Goal: Ask a question

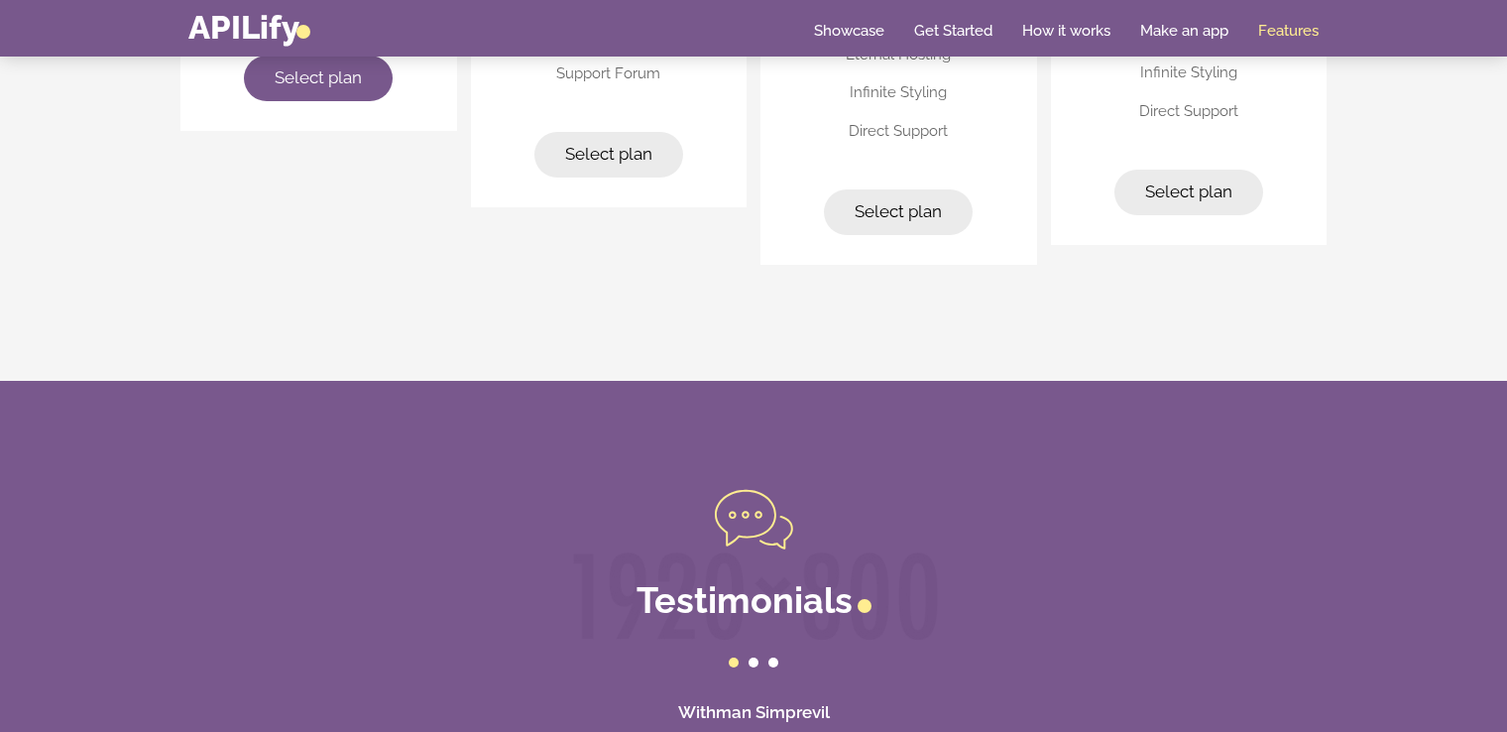
scroll to position [5640, 0]
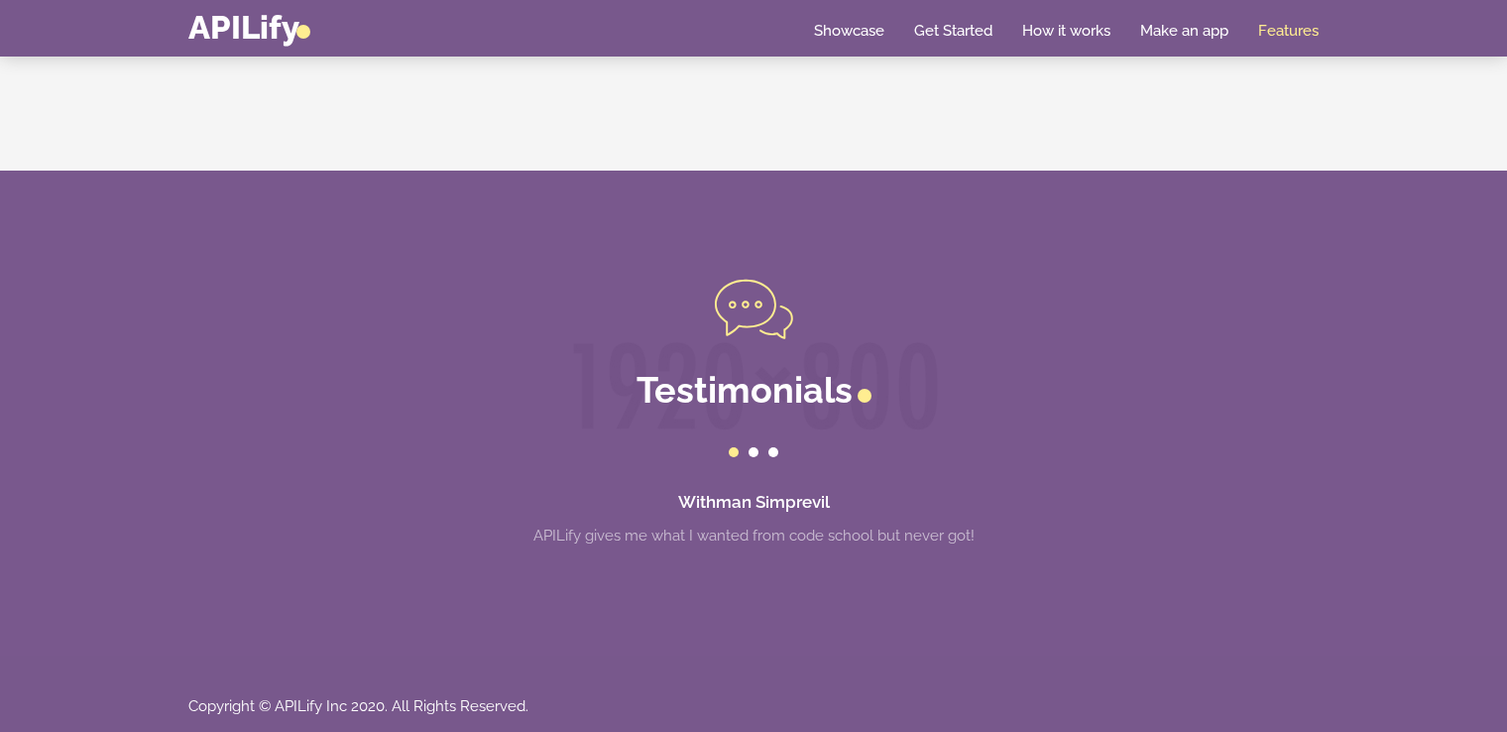
click at [750, 450] on div at bounding box center [754, 452] width 10 height 10
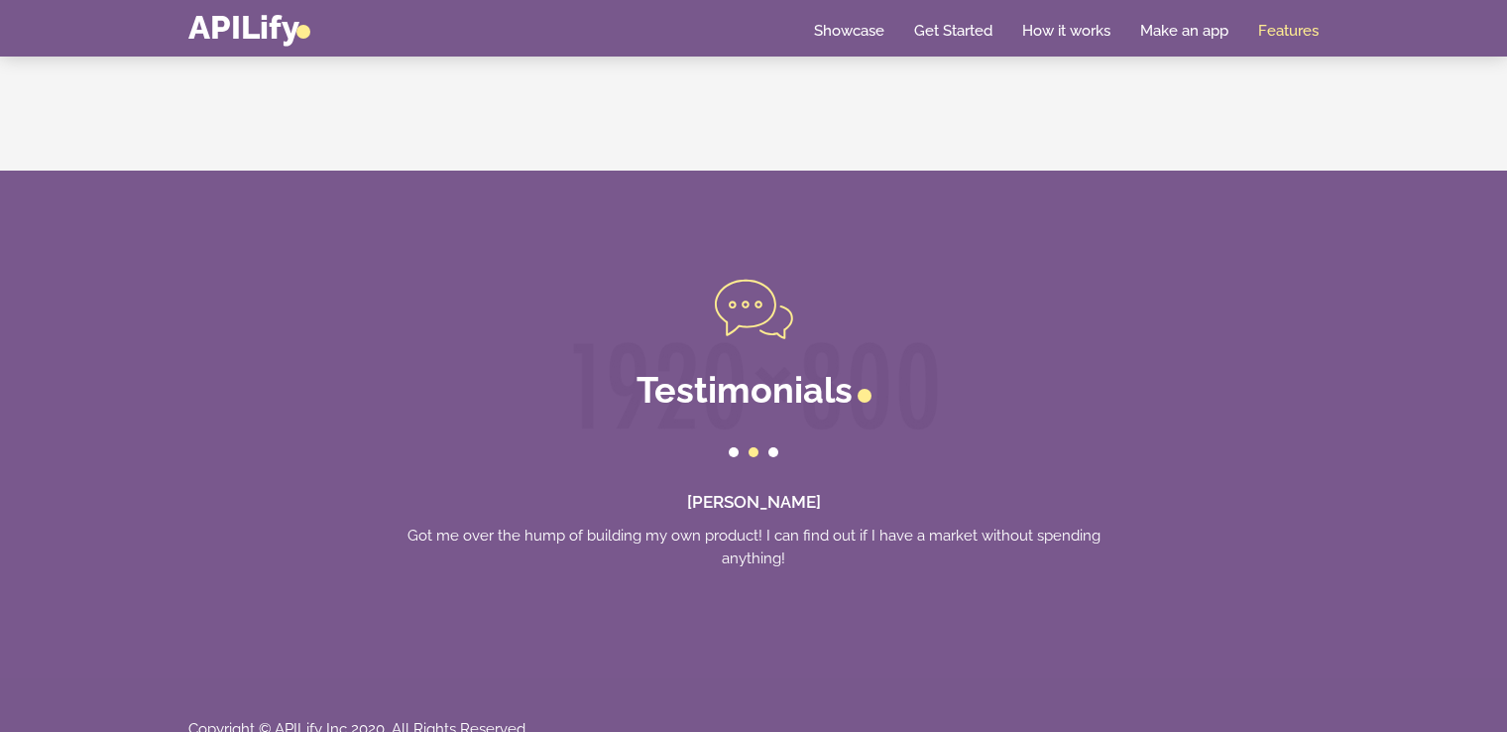
click at [775, 447] on div at bounding box center [773, 452] width 10 height 10
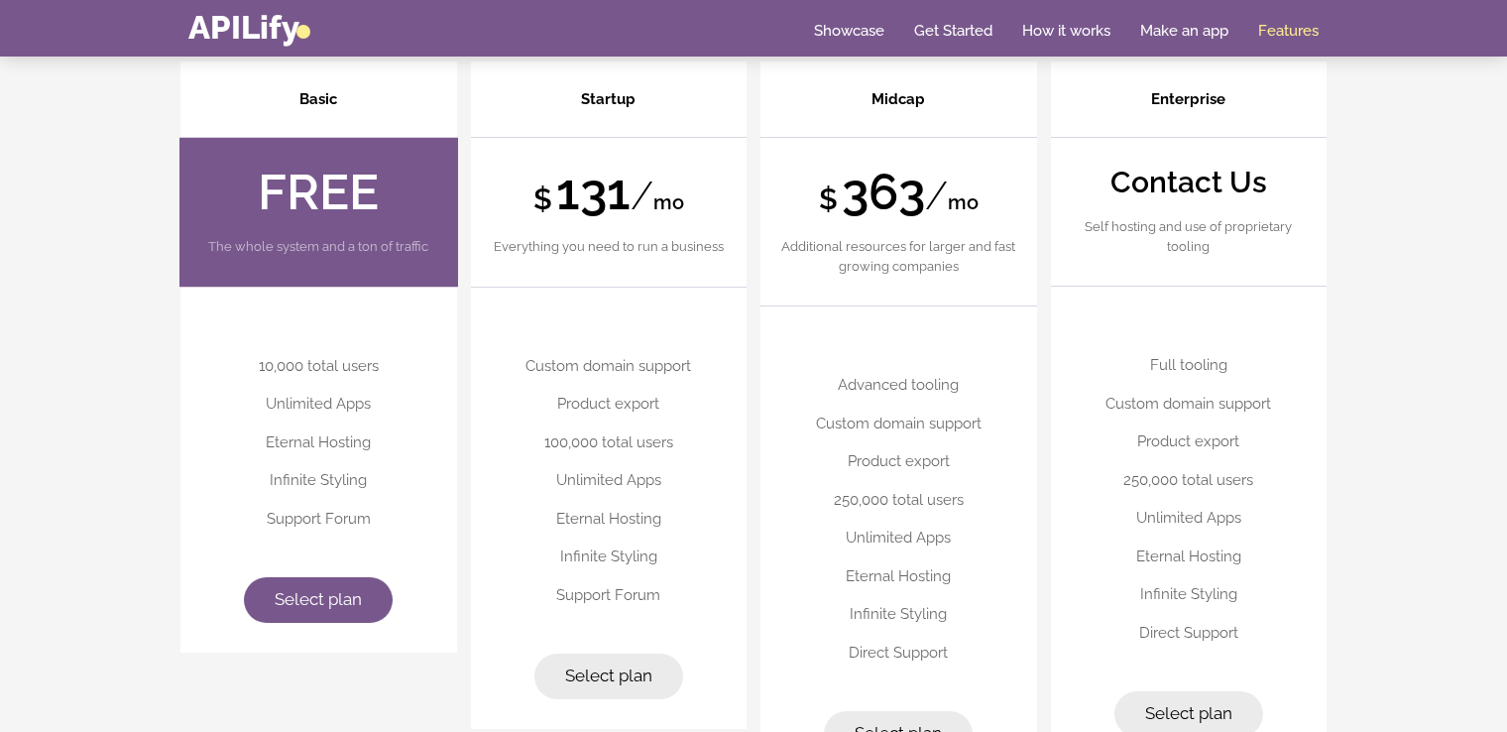
scroll to position [4894, 0]
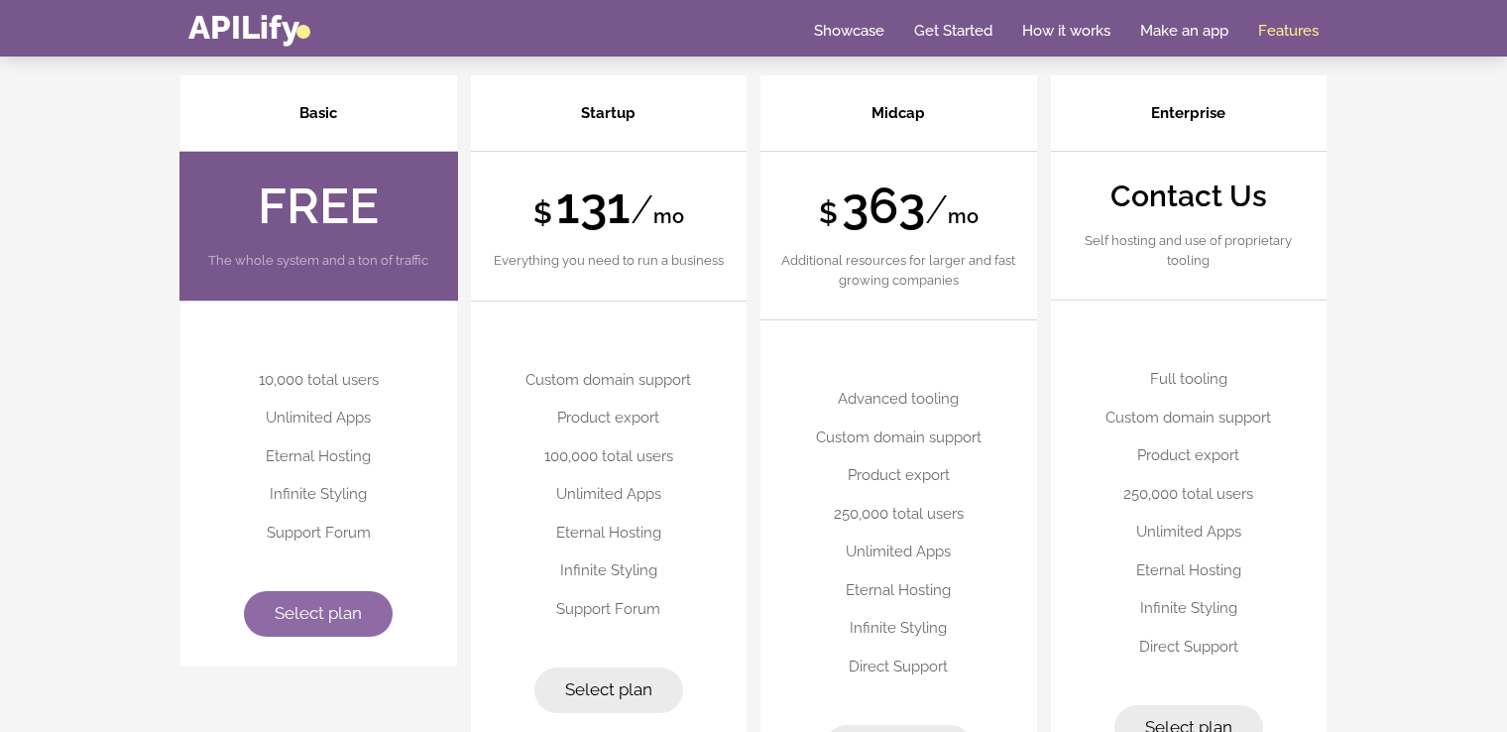
click at [348, 618] on link "Select plan" at bounding box center [318, 614] width 149 height 46
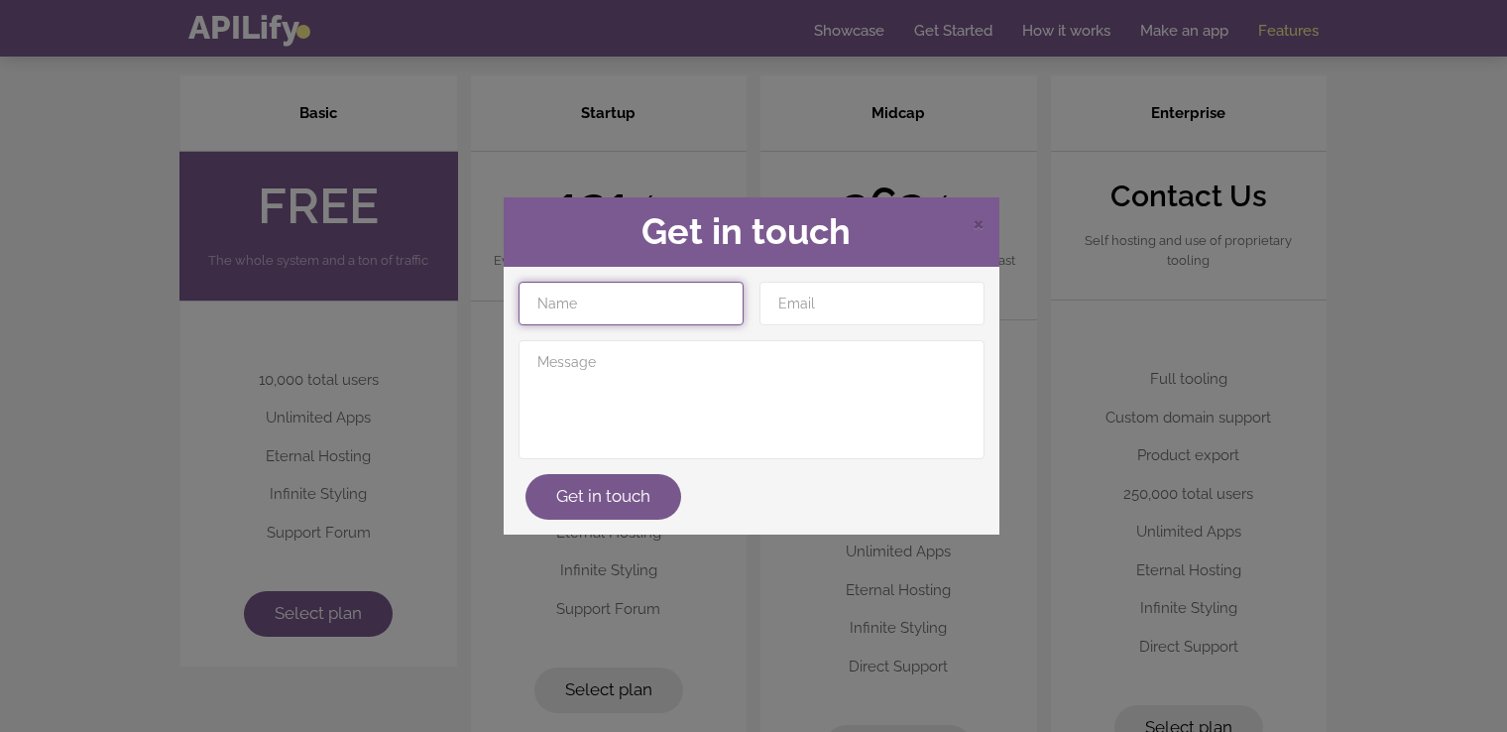
click at [601, 316] on input "text" at bounding box center [631, 304] width 225 height 44
type input "Sahrin Choudhury"
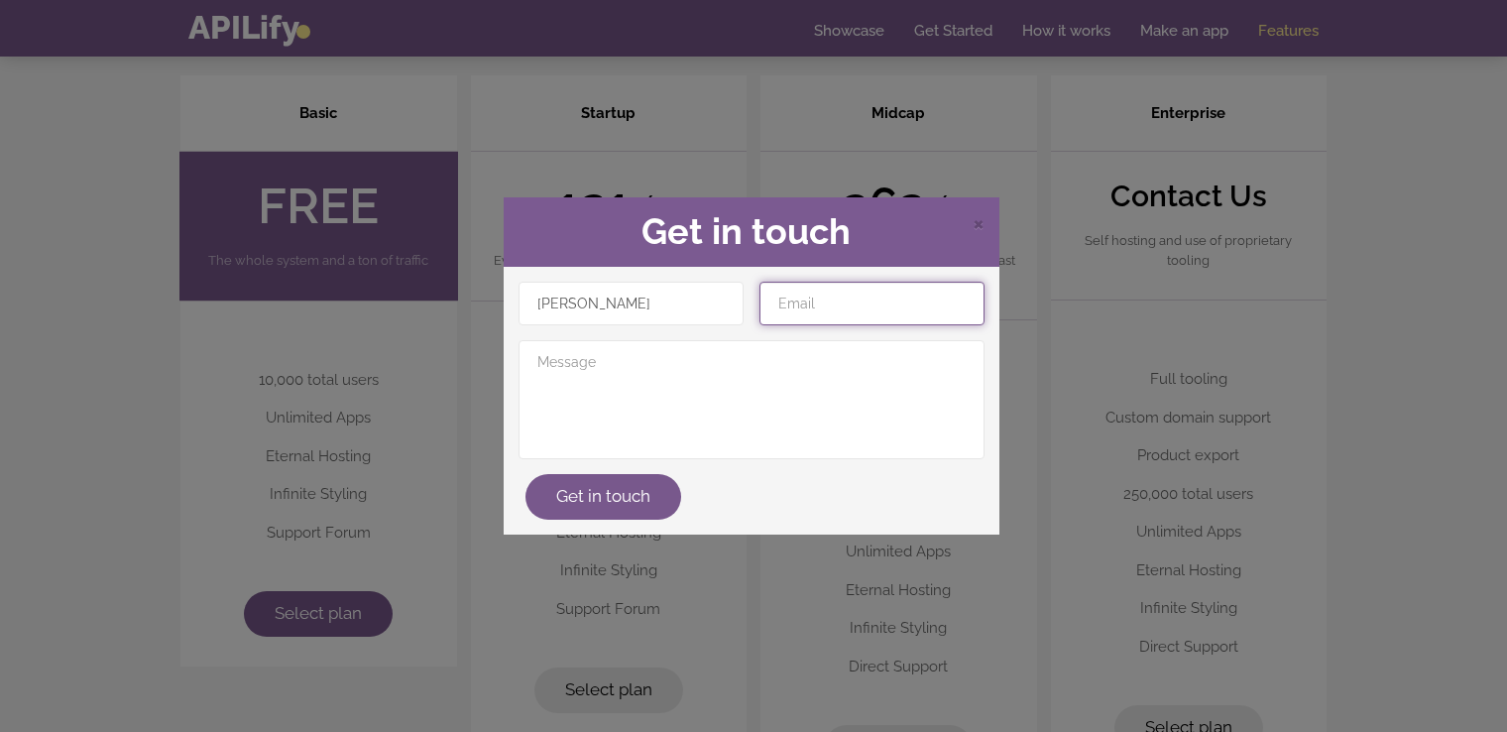
click at [813, 306] on input "email" at bounding box center [872, 304] width 225 height 44
type input "sahrintahiyatchoudhury@gmail.com"
click at [812, 307] on input "sahrintahiyatchoudhury@gmail.com" at bounding box center [872, 304] width 225 height 44
click at [865, 327] on div "Sahrin Choudhury Get in touch" at bounding box center [752, 401] width 482 height 238
click at [860, 295] on input "email" at bounding box center [872, 304] width 225 height 44
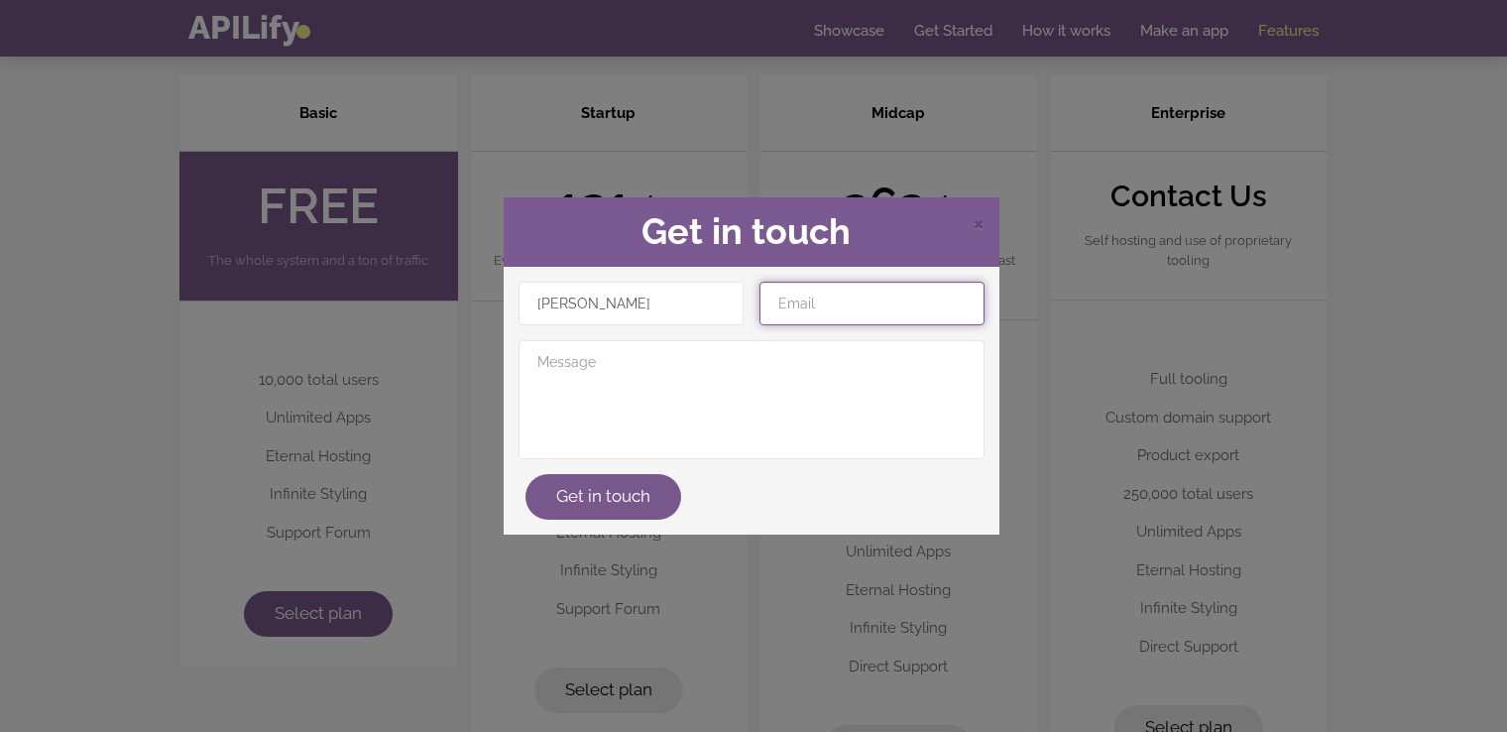
type input "happiness1252k5@gmail.com"
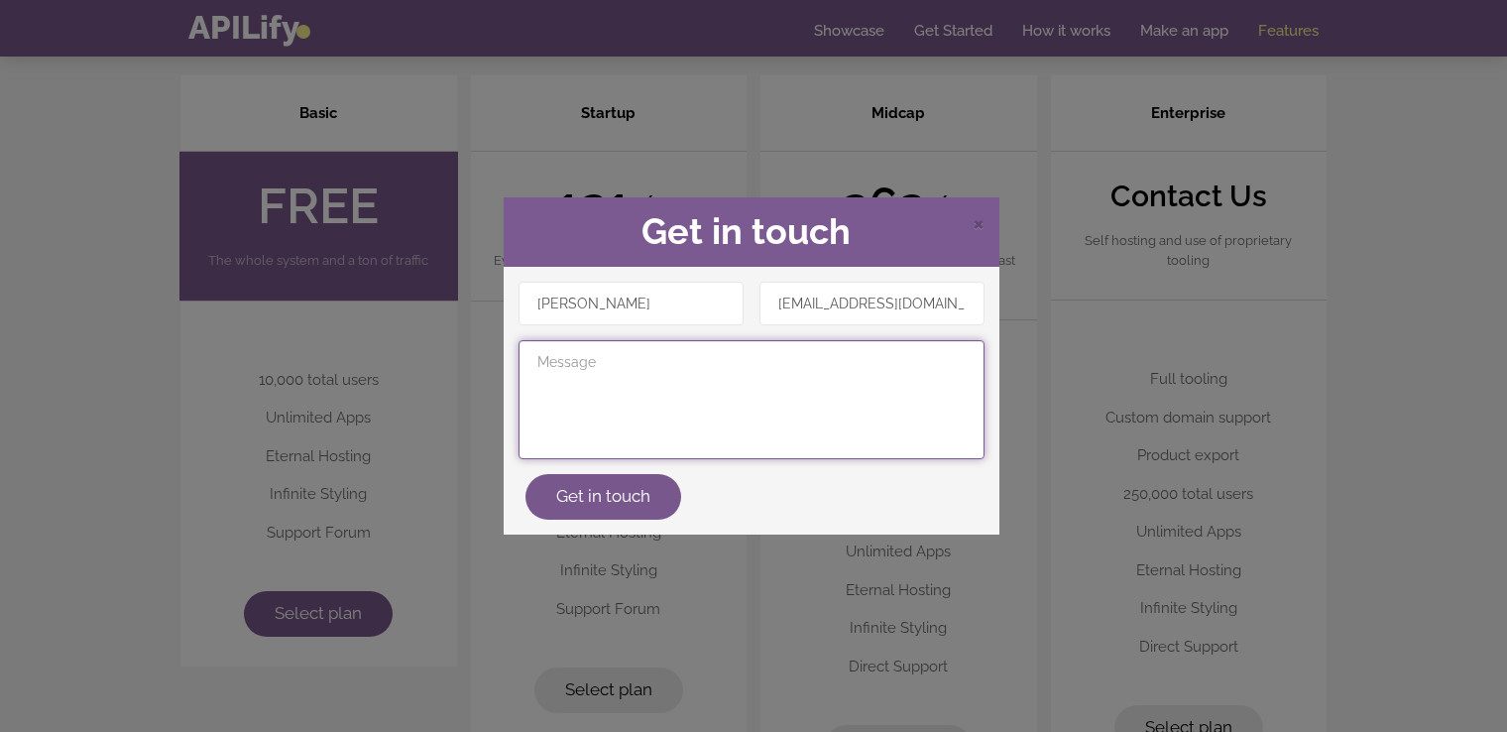
click at [674, 391] on textarea at bounding box center [752, 399] width 466 height 119
paste textarea "Security / encryption details"
paste textarea "Roles & Permissions & Access Contro"
paste textarea "Scalability / Performance at Large User Numbers"
paste textarea "Data Ownership / Export / Portability"
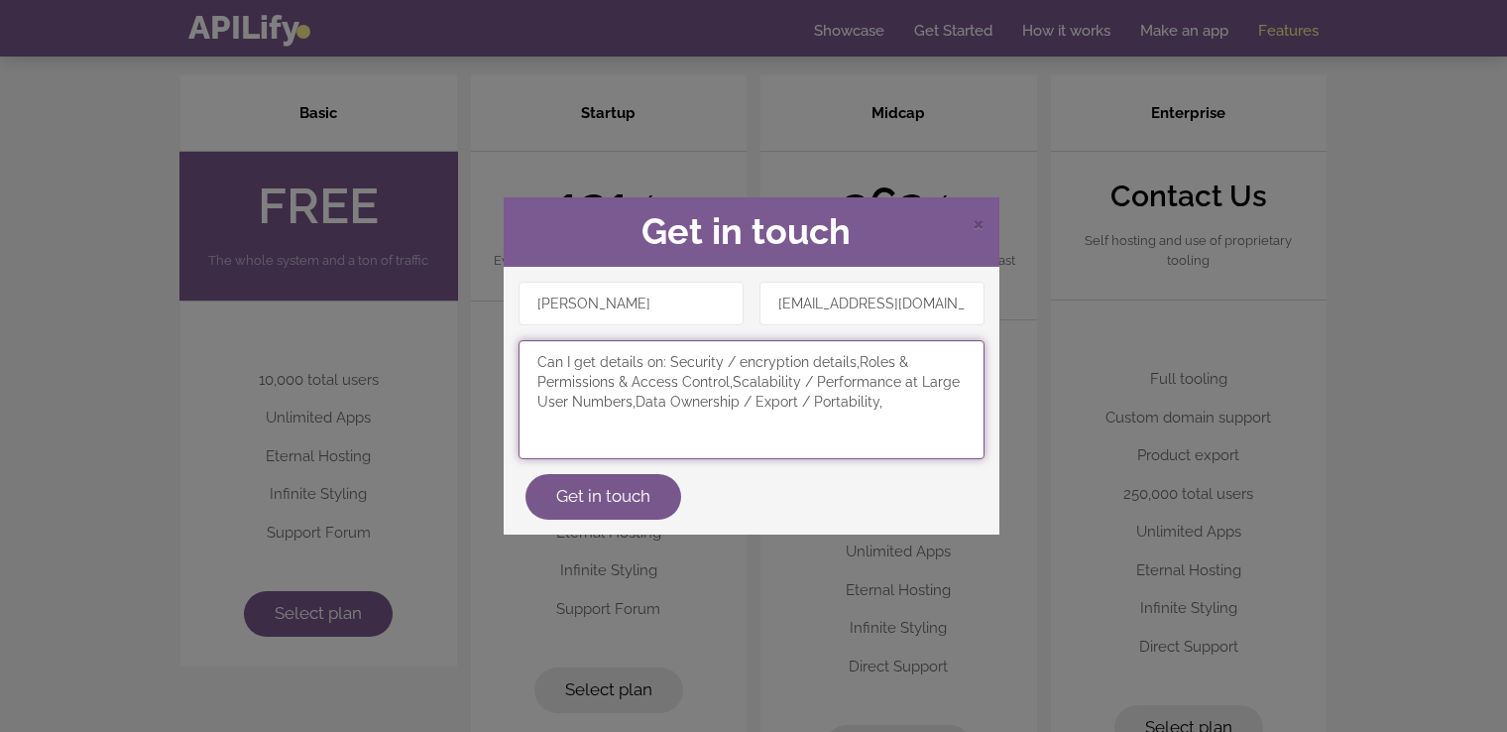
paste textarea "Support / Uptime / SLA"
paste textarea "Legal / Compliance"
type textarea "Can I get details on: Security / encryption details, Roles & Permissions & Acce…"
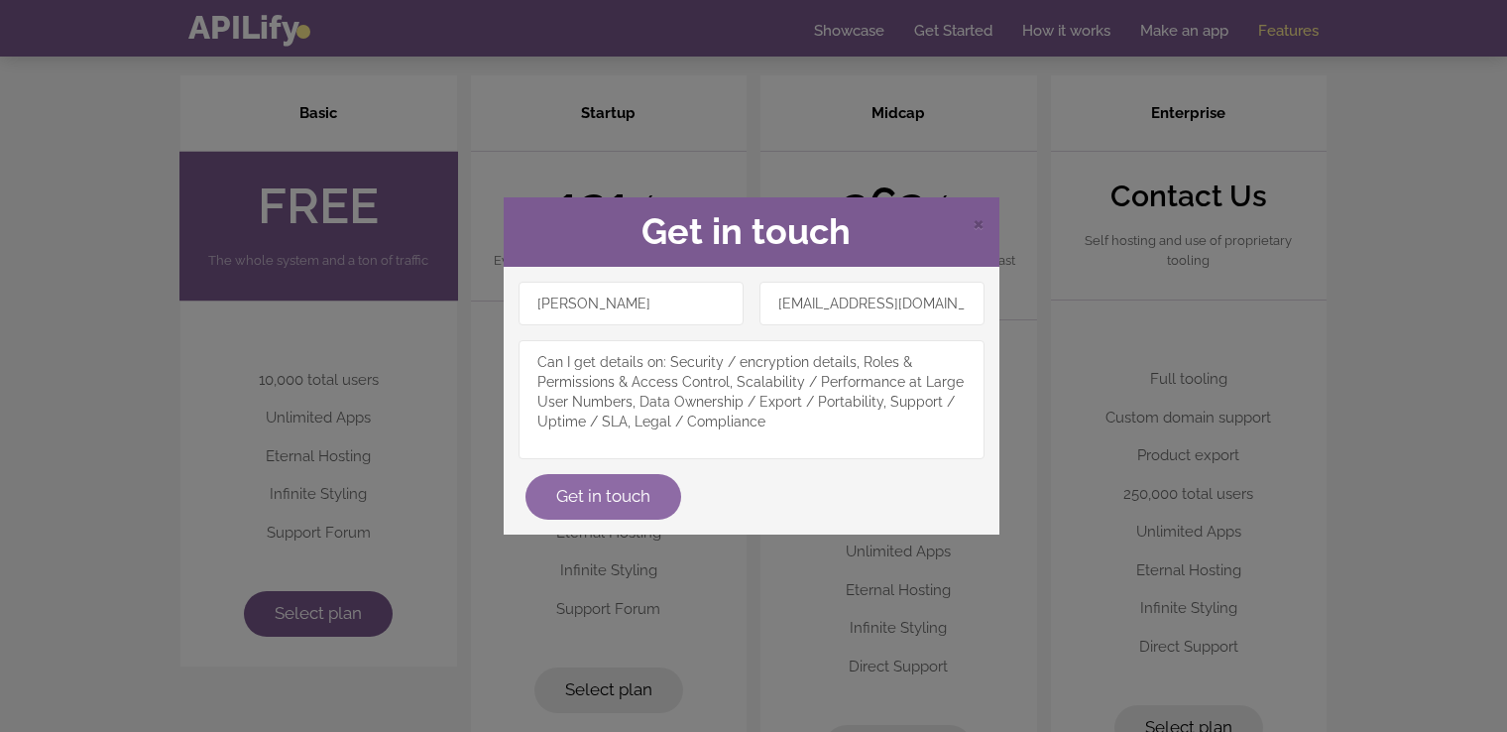
click at [617, 496] on button "Get in touch" at bounding box center [604, 497] width 156 height 46
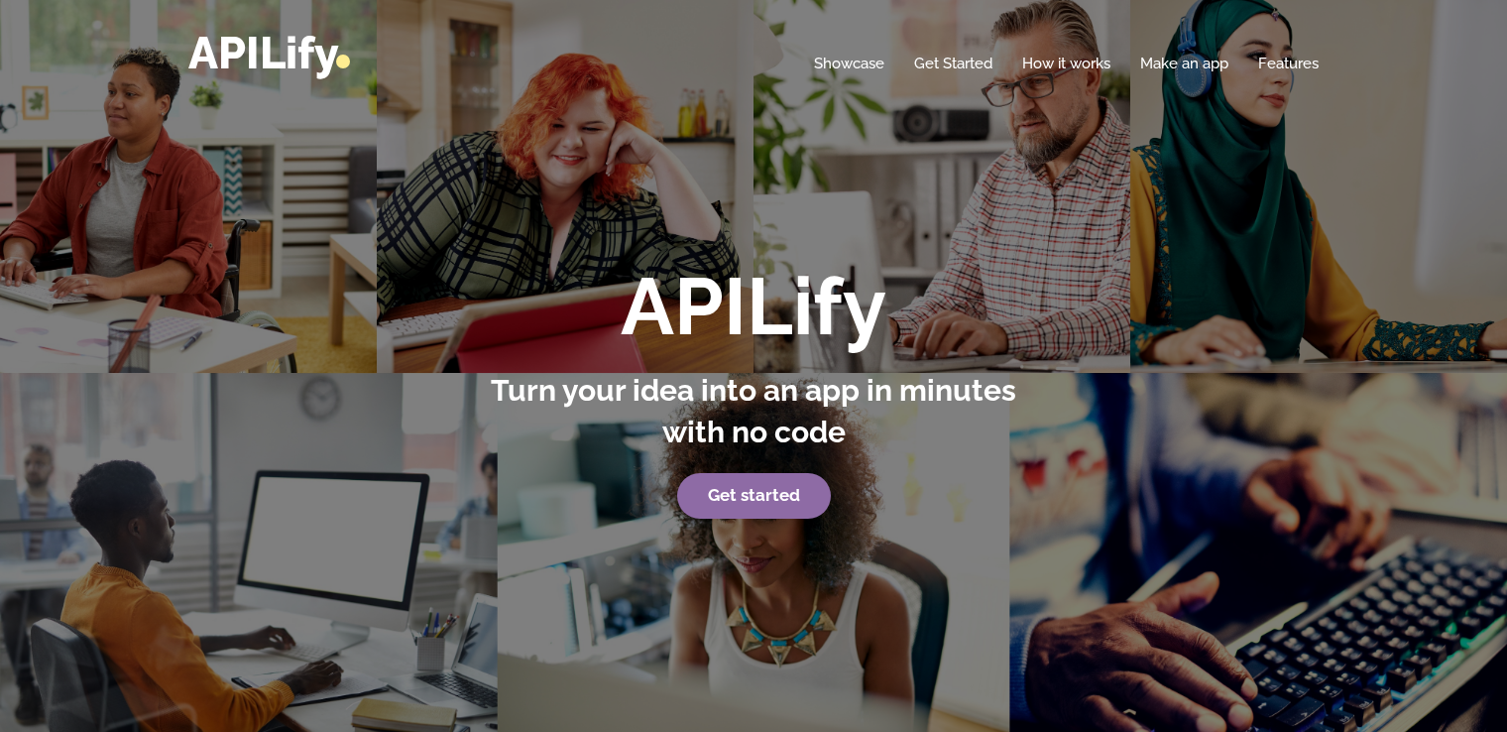
click at [784, 490] on strong "Get started" at bounding box center [754, 495] width 92 height 20
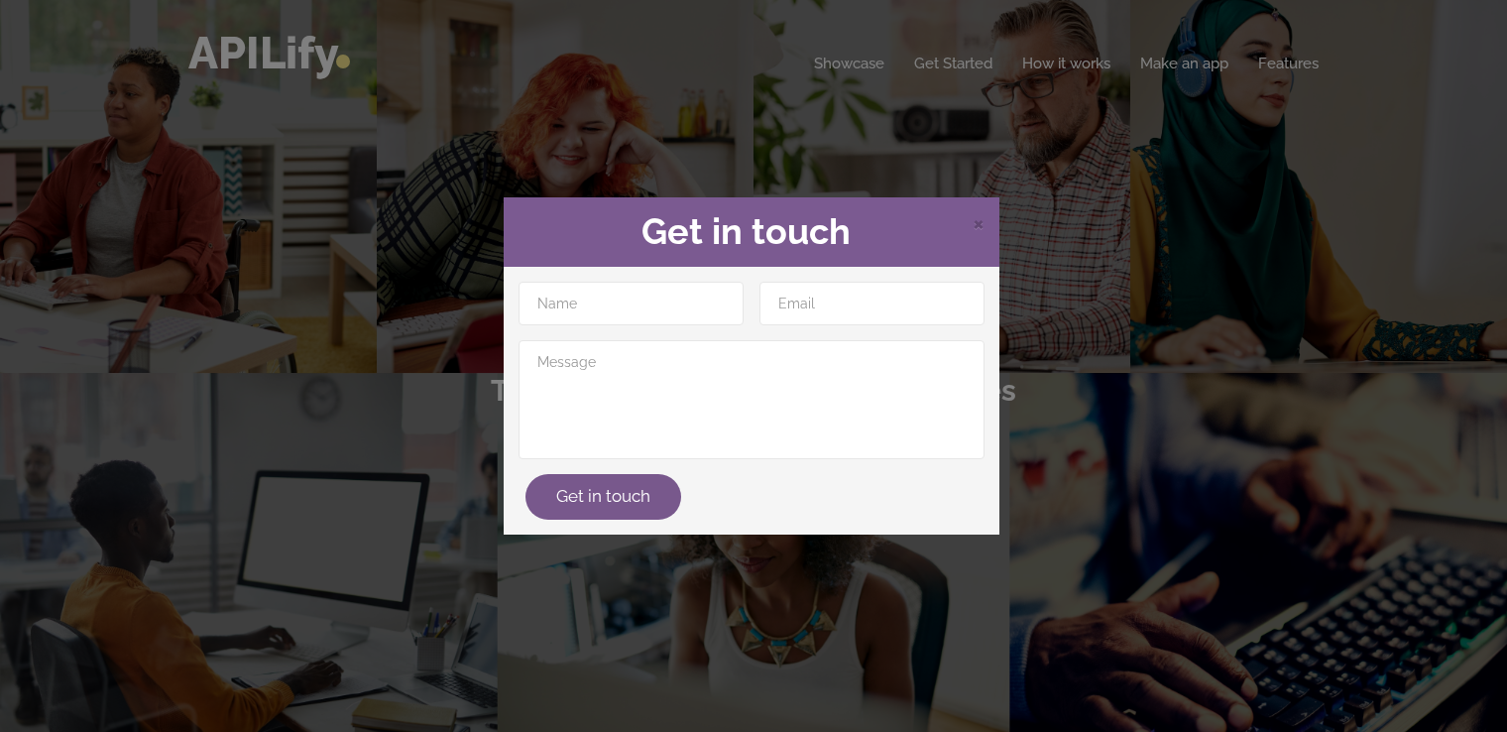
click at [1040, 286] on div "× Get in touch Get in touch" at bounding box center [753, 366] width 1507 height 732
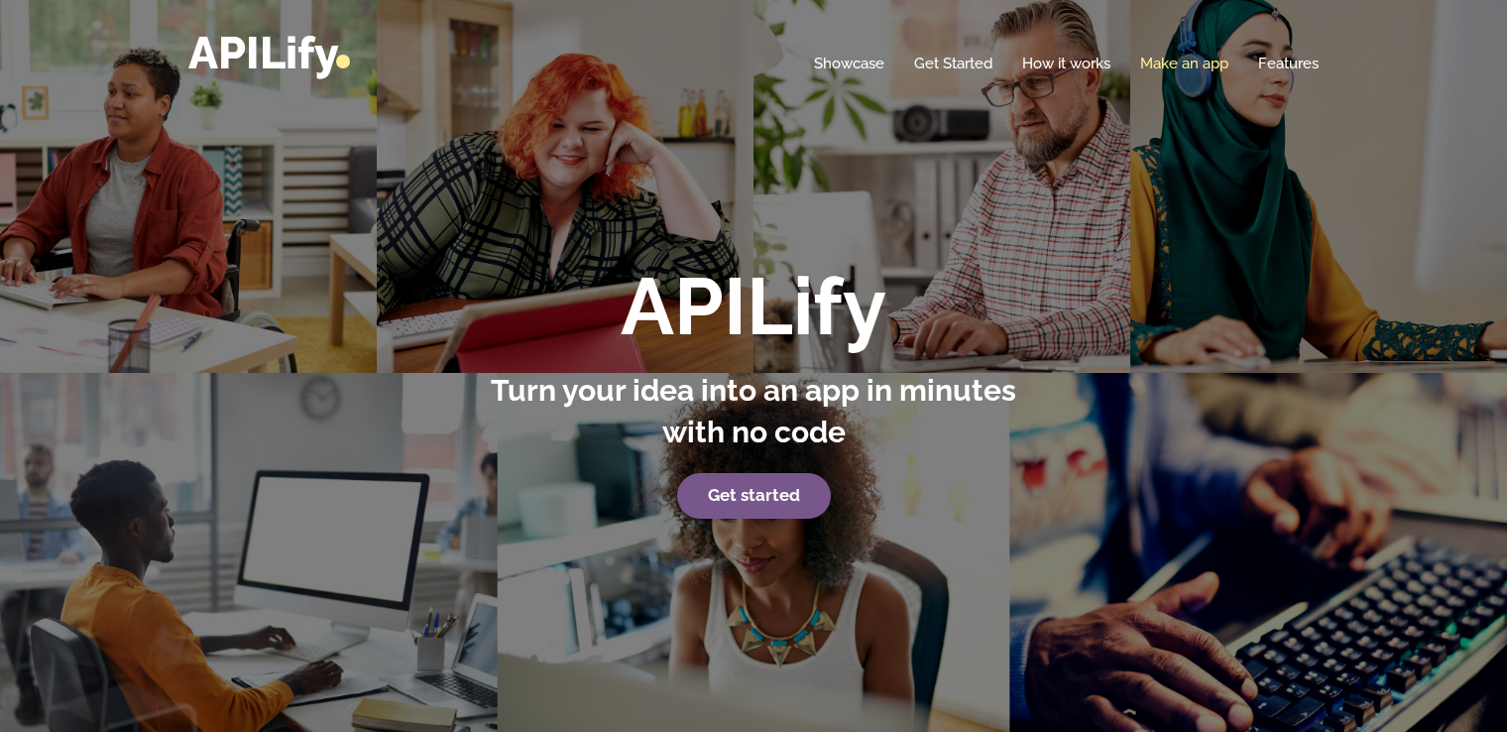
click at [1172, 54] on link "Make an app" at bounding box center [1184, 64] width 88 height 20
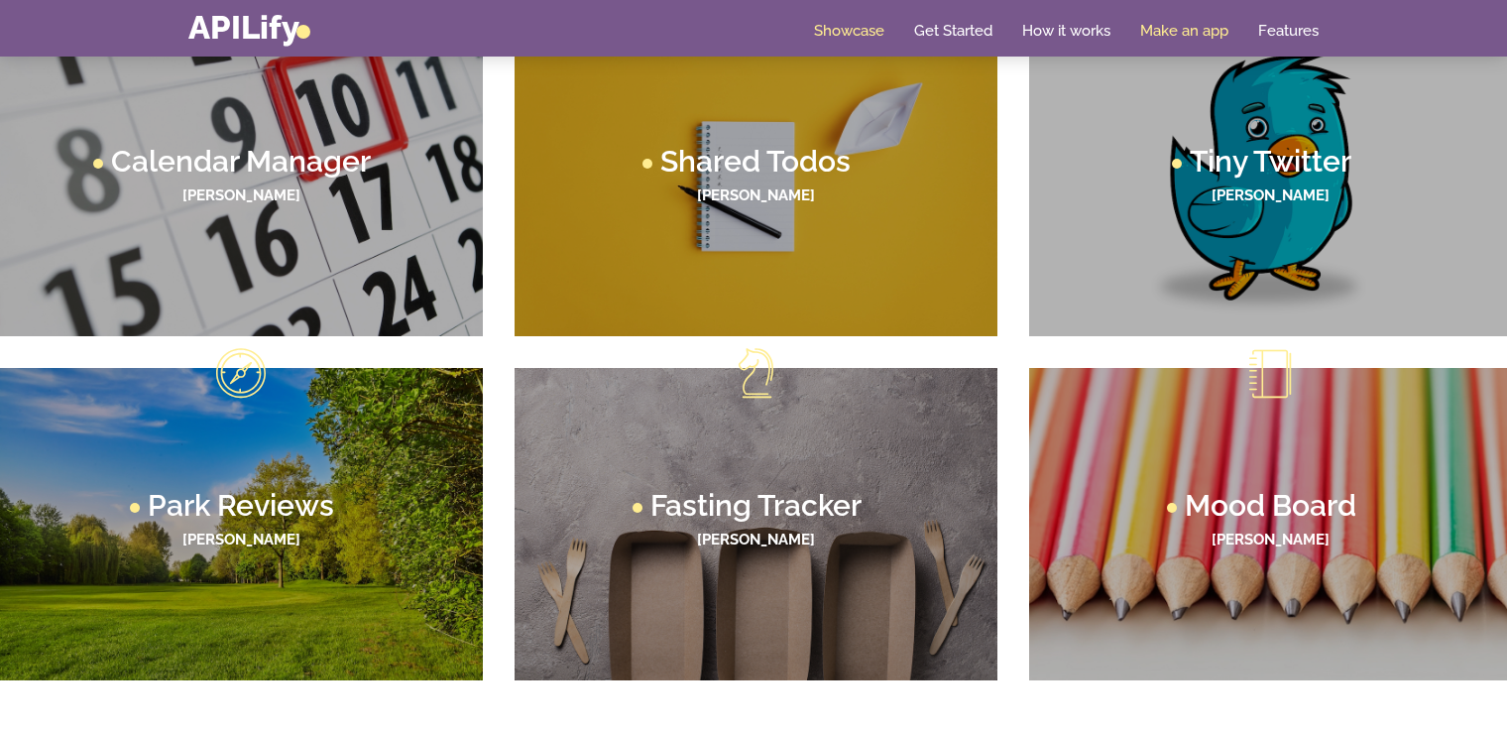
scroll to position [1214, 0]
